Goal: Task Accomplishment & Management: Use online tool/utility

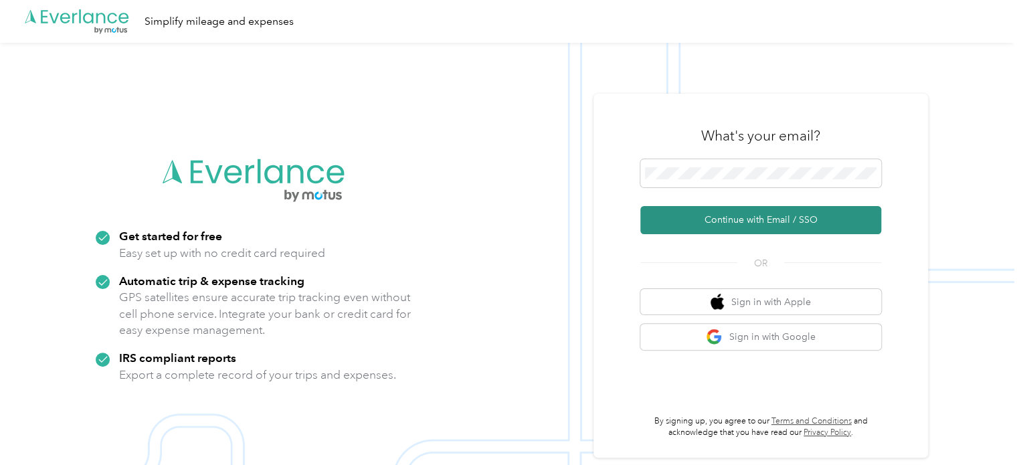
click at [747, 223] on button "Continue with Email / SSO" at bounding box center [760, 220] width 241 height 28
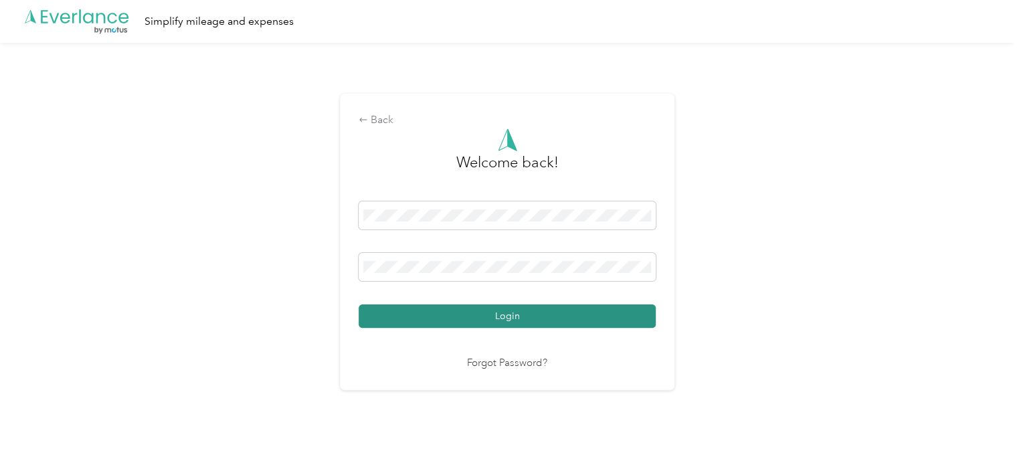
click at [541, 313] on button "Login" at bounding box center [507, 315] width 297 height 23
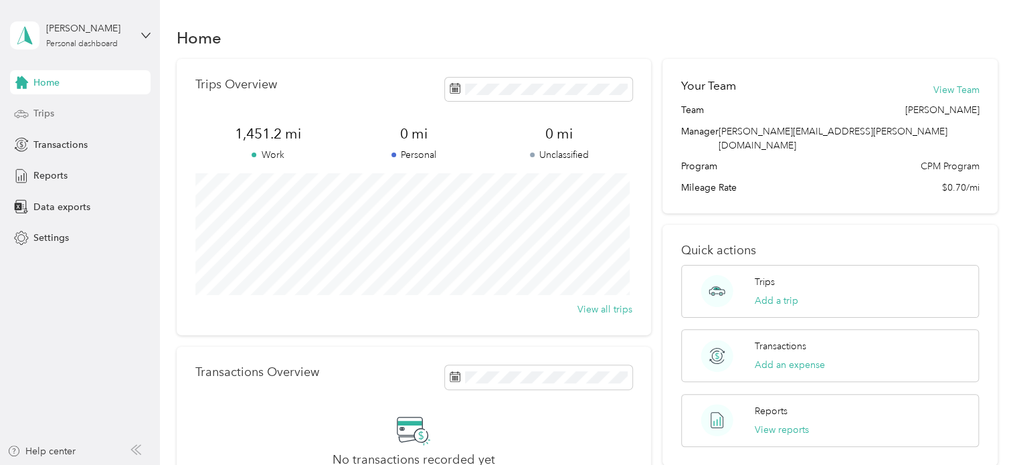
click at [37, 111] on span "Trips" at bounding box center [43, 113] width 21 height 14
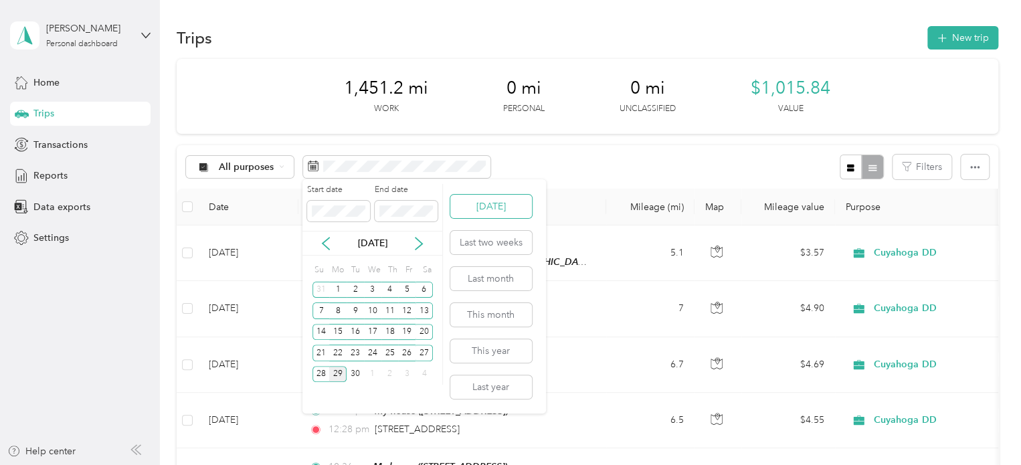
click at [468, 197] on button "[DATE]" at bounding box center [491, 206] width 82 height 23
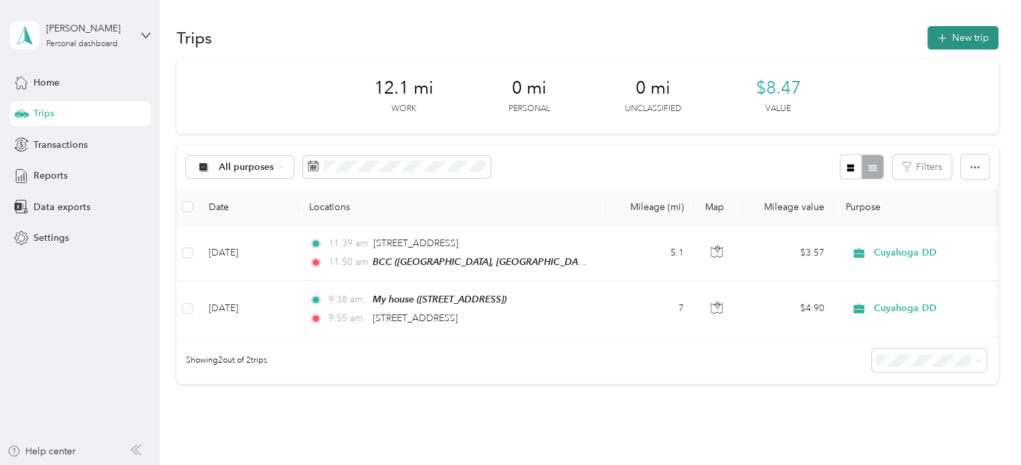
click at [952, 35] on button "New trip" at bounding box center [962, 37] width 71 height 23
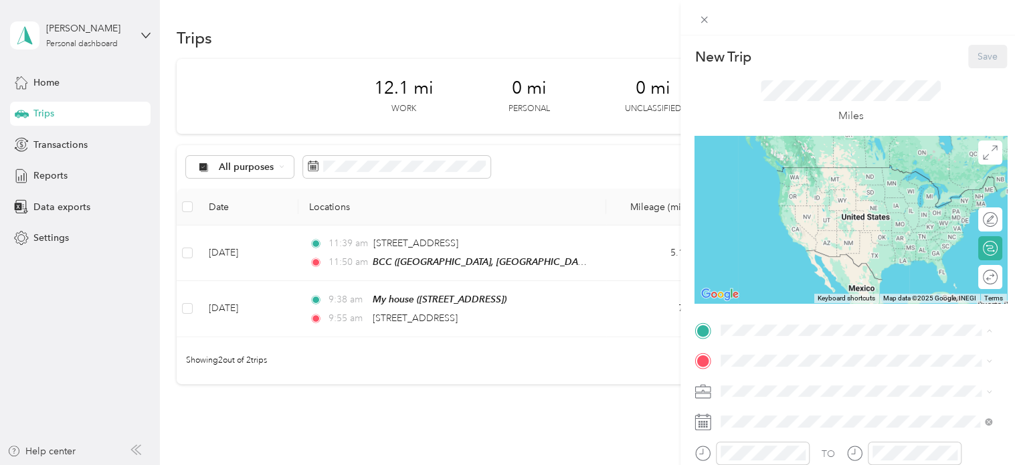
click at [771, 283] on div "My house [STREET_ADDRESS]" at bounding box center [788, 269] width 85 height 28
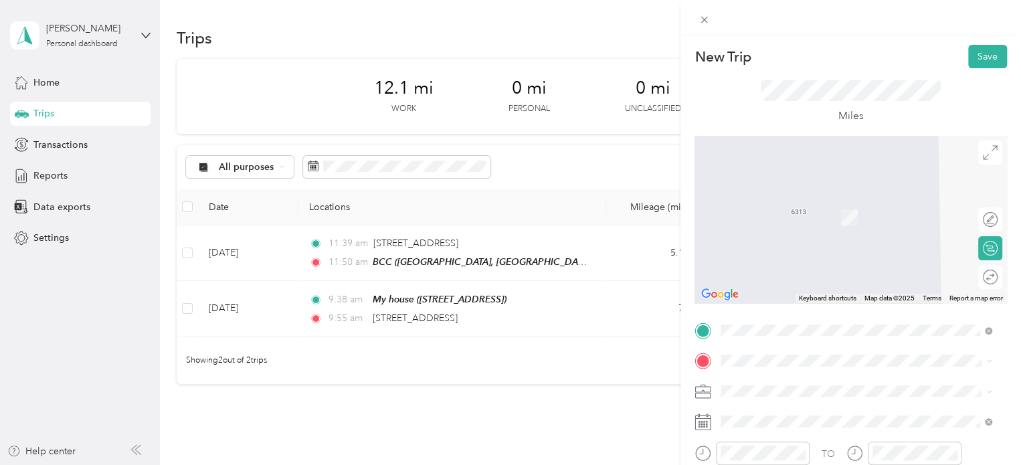
click at [769, 211] on div "BCC [STREET_ADDRESS][US_STATE]" at bounding box center [824, 213] width 157 height 28
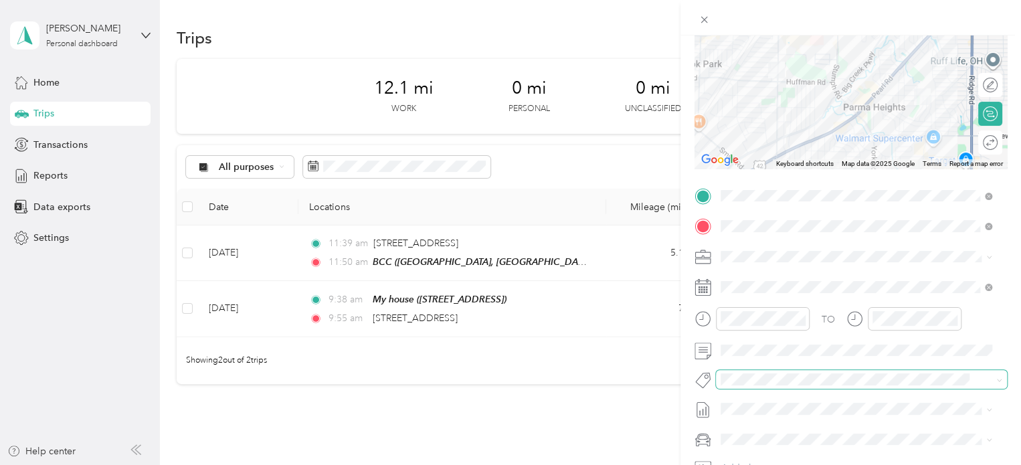
scroll to position [201, 0]
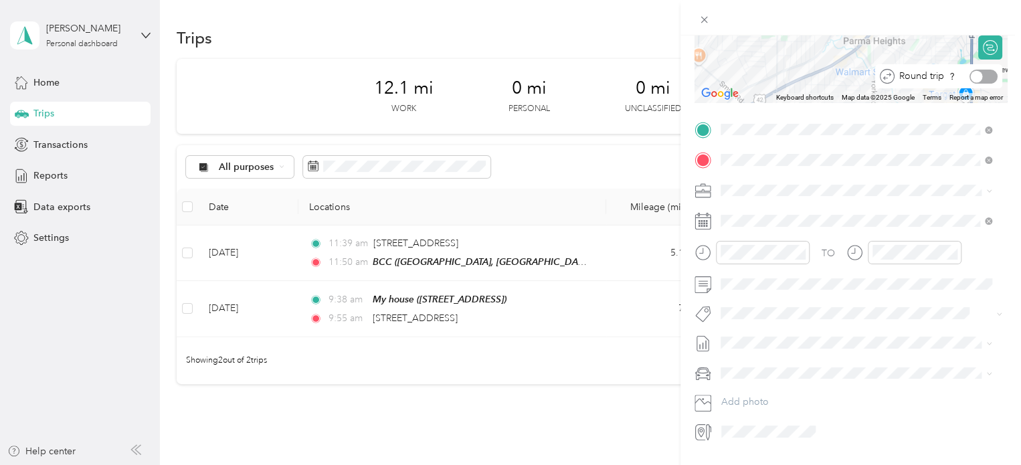
click at [980, 72] on div at bounding box center [984, 77] width 28 height 14
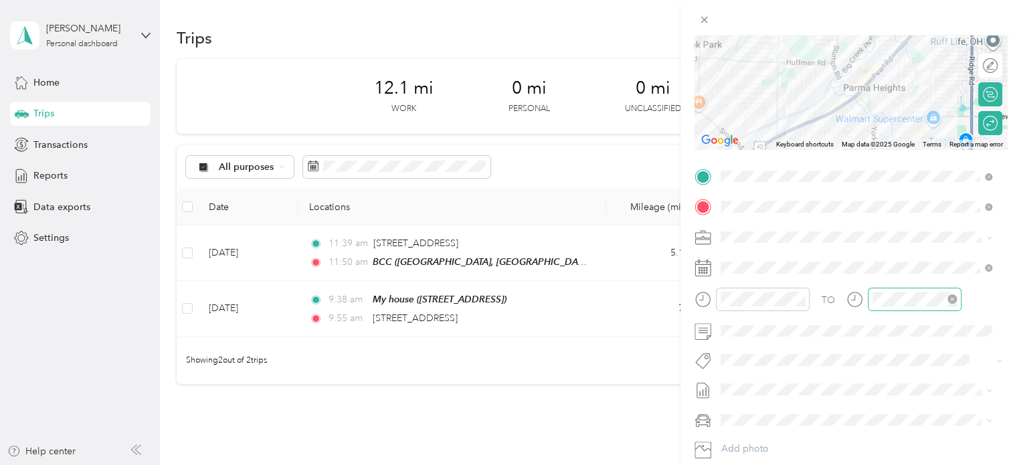
scroll to position [0, 0]
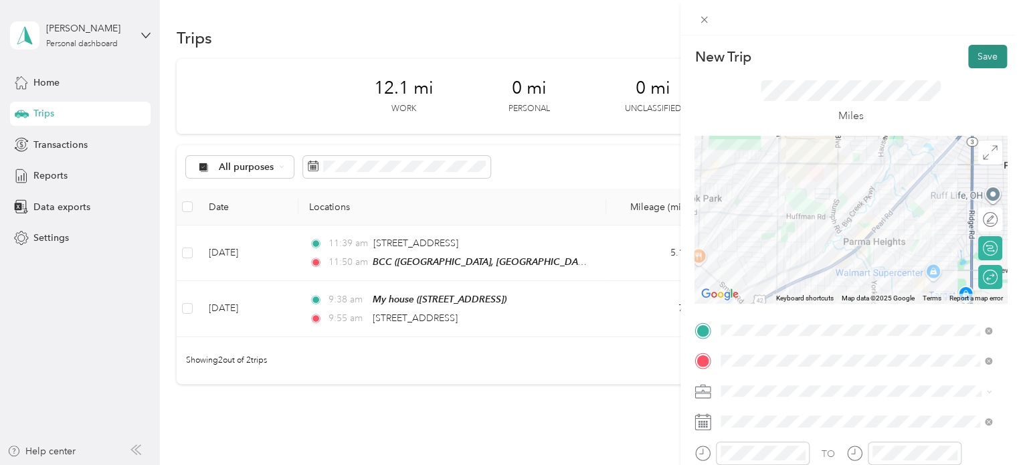
click at [980, 52] on button "Save" at bounding box center [987, 56] width 39 height 23
